Goal: Find specific page/section: Find specific page/section

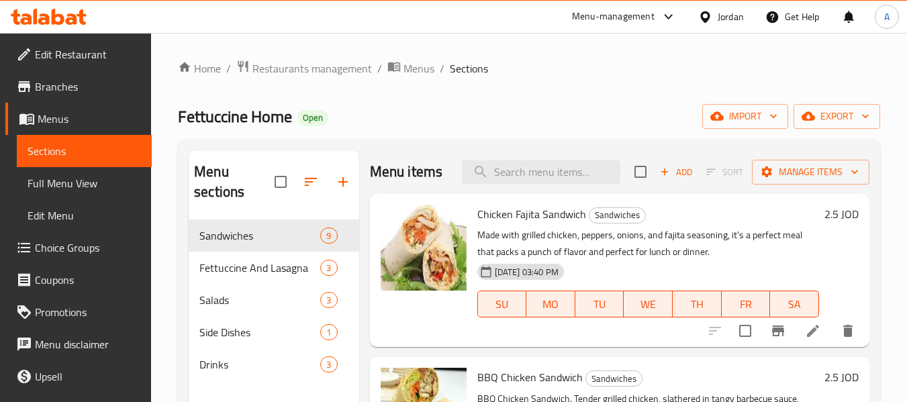
click at [742, 16] on div "Jordan" at bounding box center [731, 16] width 26 height 15
click at [493, 52] on div "Home / Restaurants management / Menus / Sections Fettuccine Home Open import ex…" at bounding box center [529, 312] width 756 height 558
click at [711, 19] on icon at bounding box center [706, 17] width 14 height 14
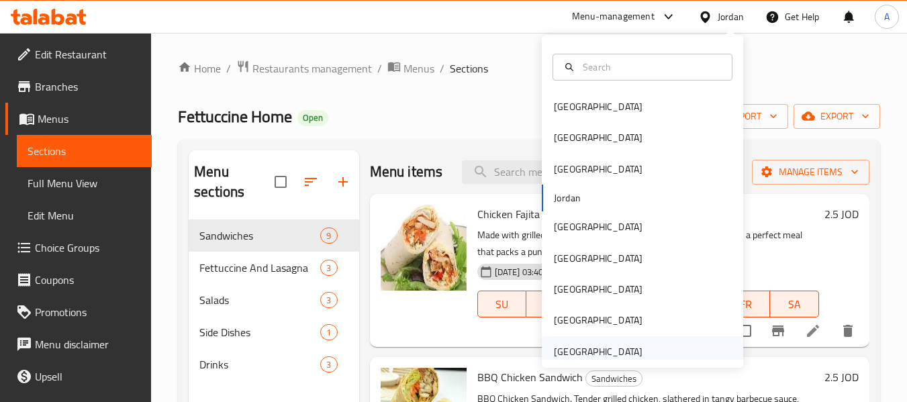
click at [624, 351] on div "[GEOGRAPHIC_DATA]" at bounding box center [598, 352] width 89 height 15
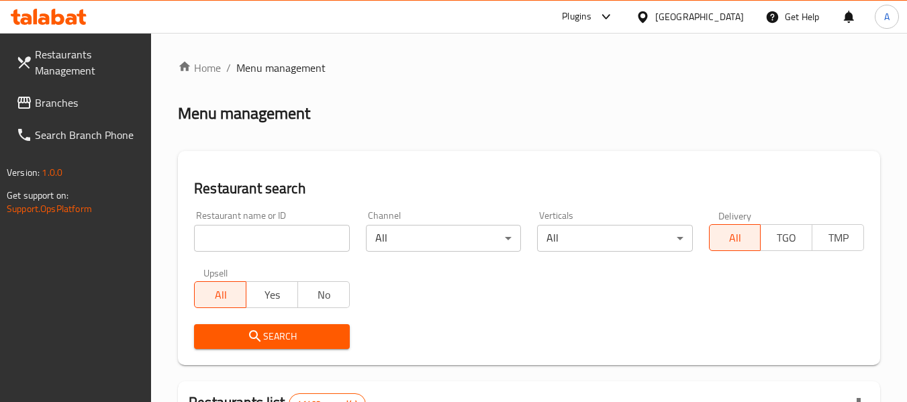
click at [58, 95] on span "Branches" at bounding box center [88, 103] width 106 height 16
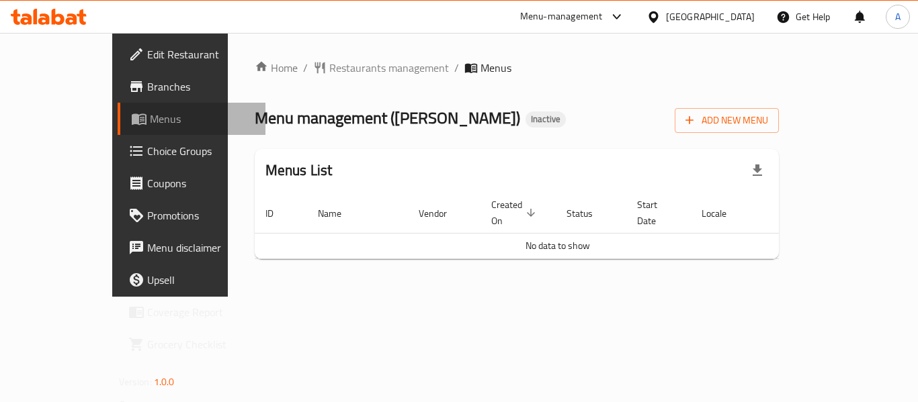
click at [118, 103] on link "Menus" at bounding box center [192, 119] width 148 height 32
click at [147, 87] on span "Branches" at bounding box center [200, 87] width 107 height 16
